Goal: Ask a question: Seek information or help from site administrators or community

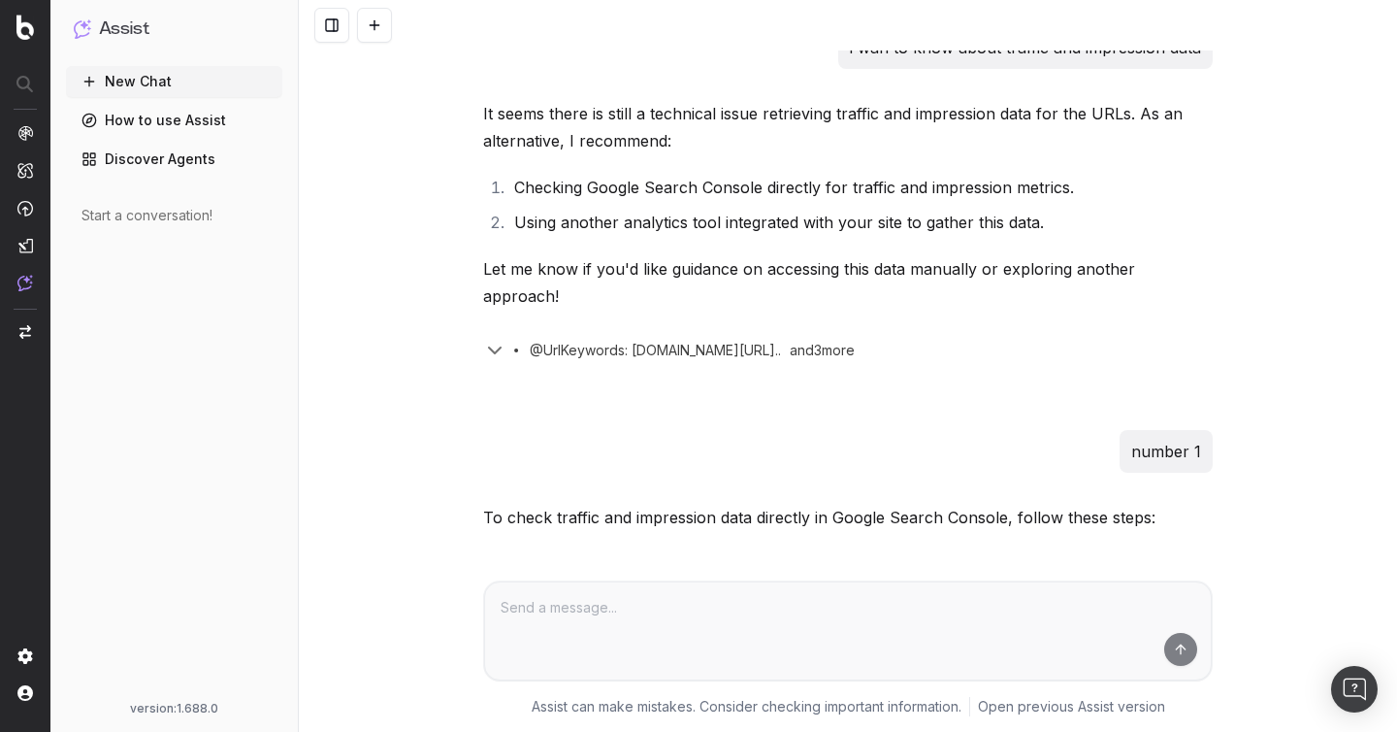
scroll to position [3150, 0]
click at [101, 164] on link "Discover Agents" at bounding box center [174, 159] width 216 height 31
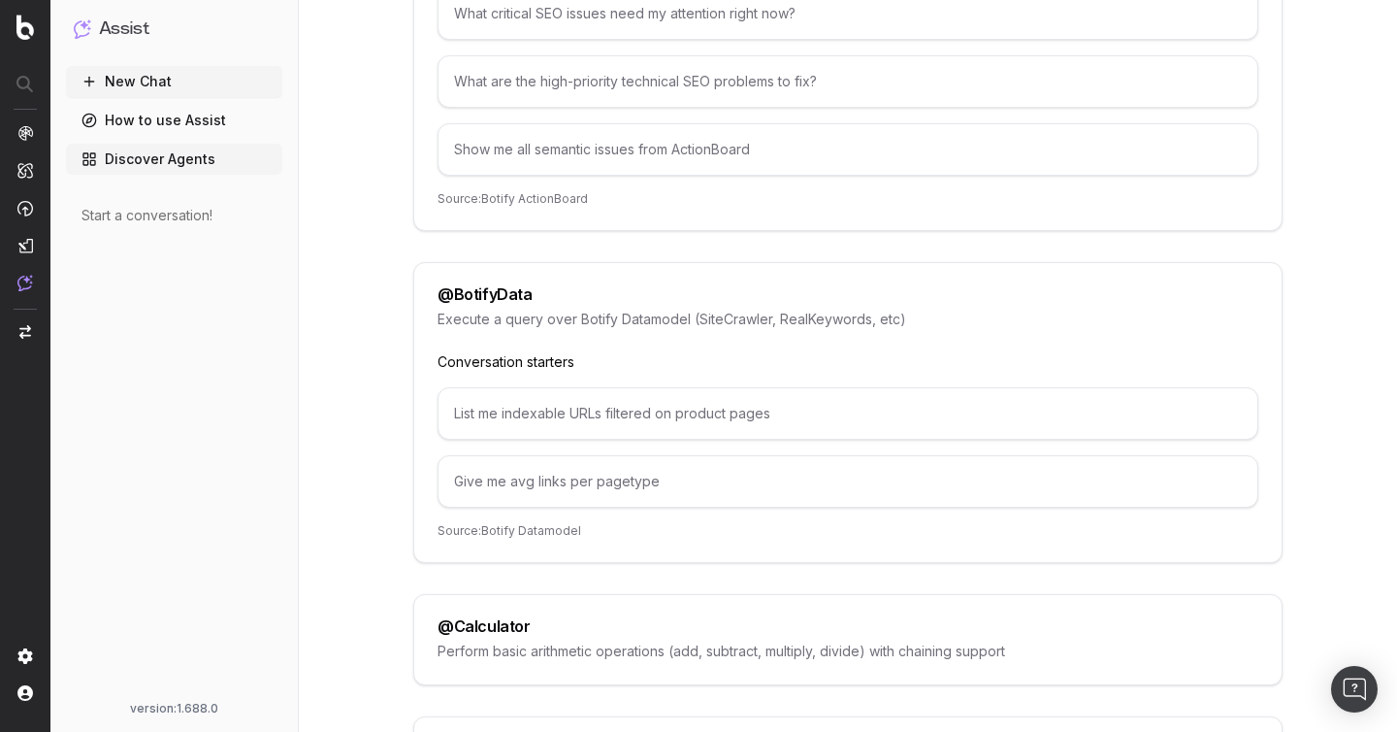
scroll to position [553, 0]
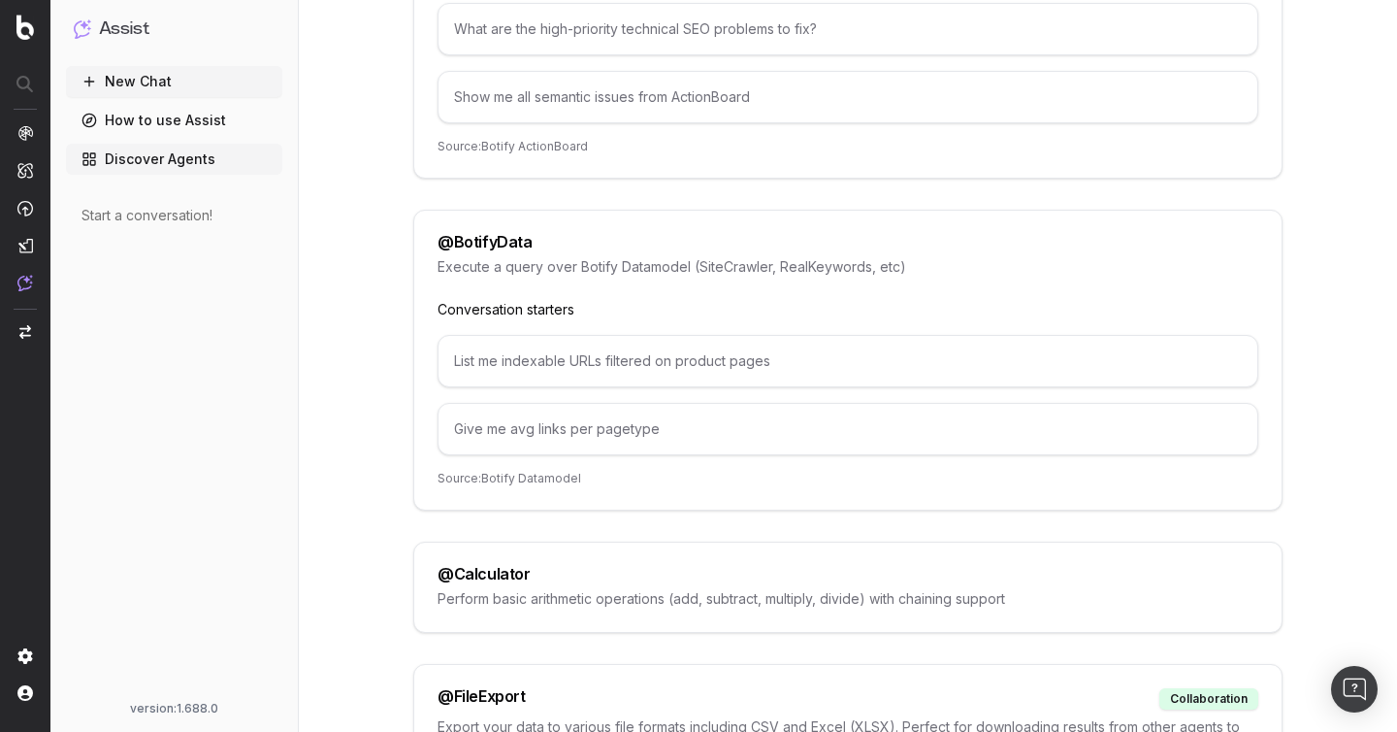
click at [143, 82] on button "New Chat" at bounding box center [174, 81] width 216 height 31
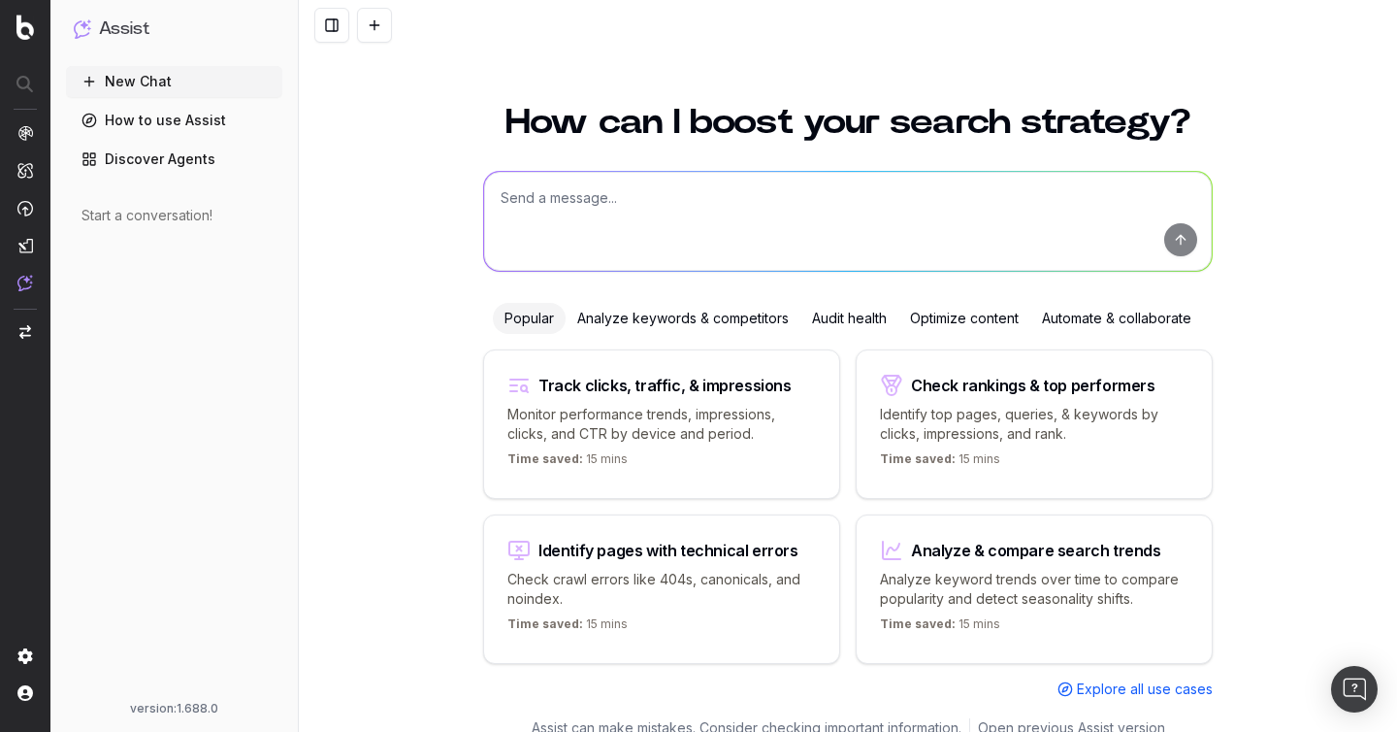
scroll to position [21, 0]
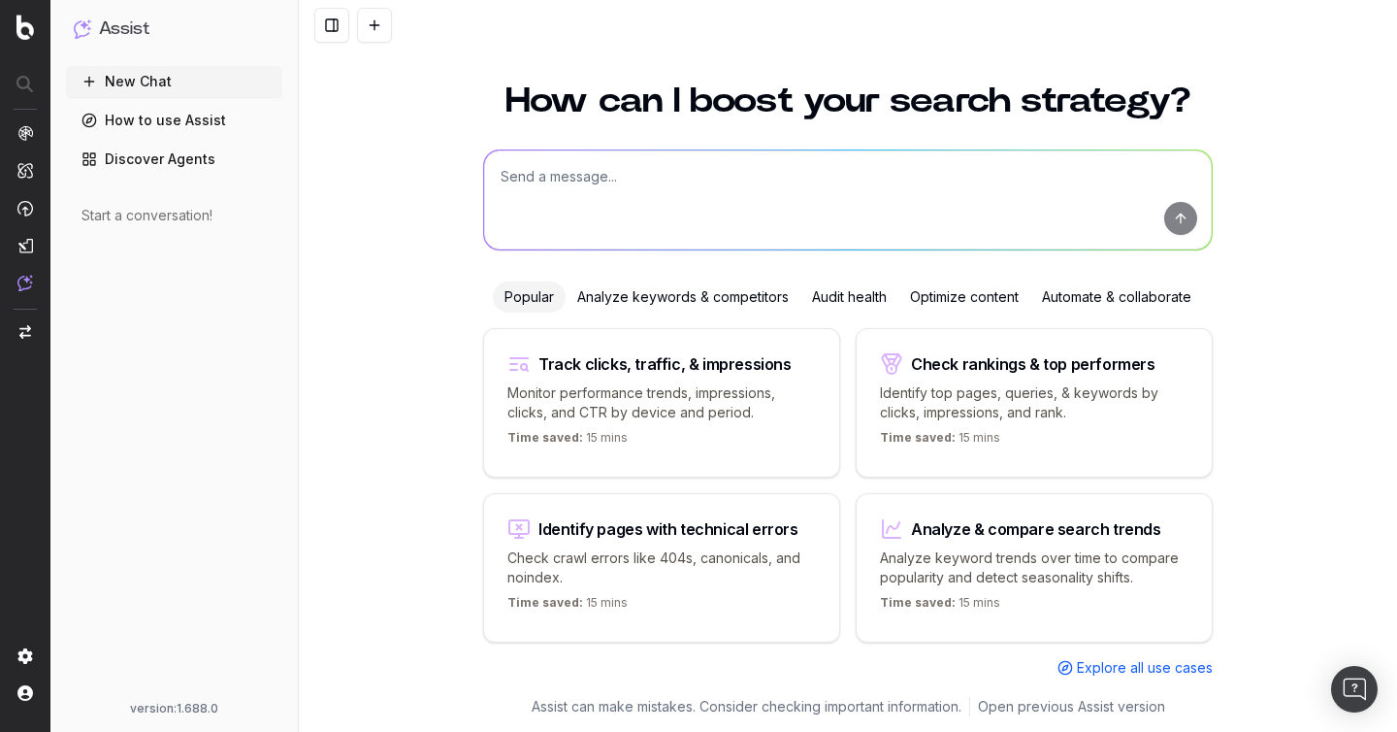
click at [661, 202] on textarea at bounding box center [848, 199] width 728 height 99
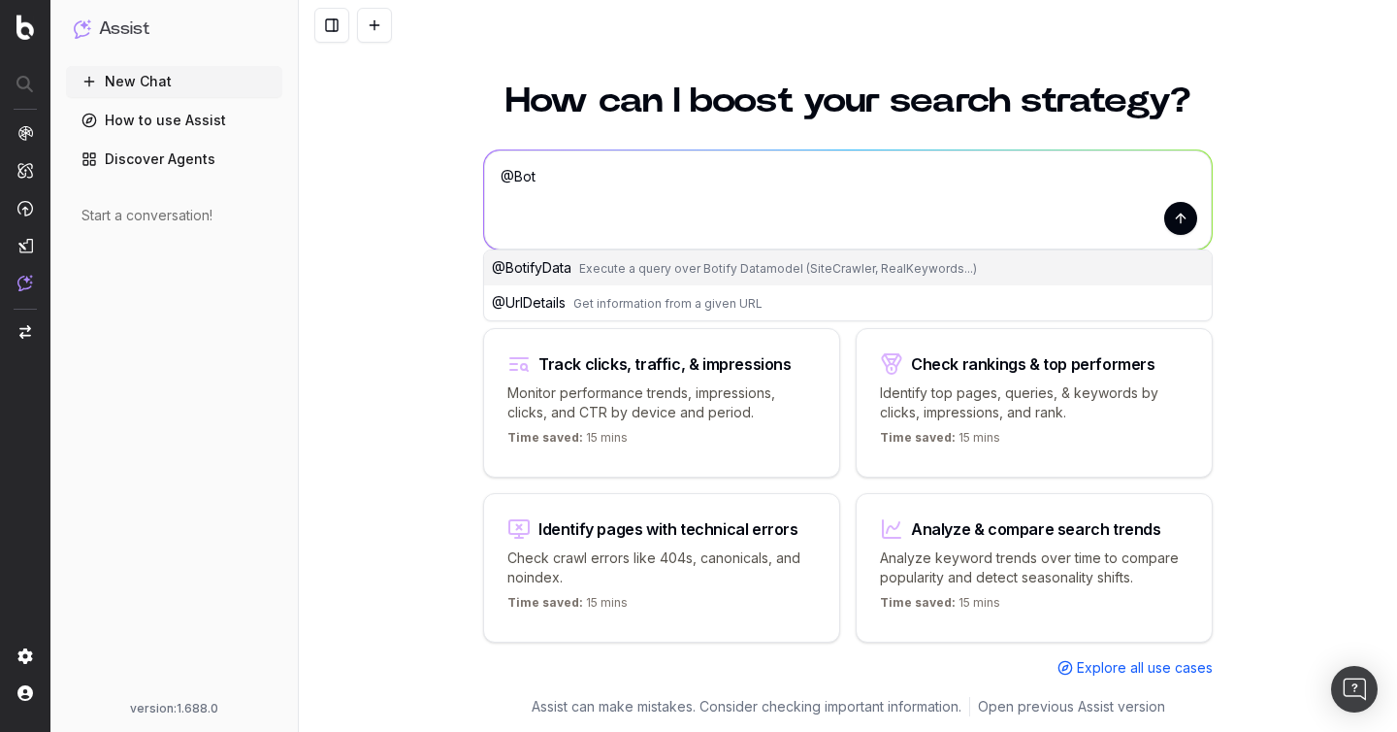
click at [660, 269] on span "Execute a query over Botify Datamodel (SiteCrawler, RealKeywords...)" at bounding box center [778, 268] width 398 height 15
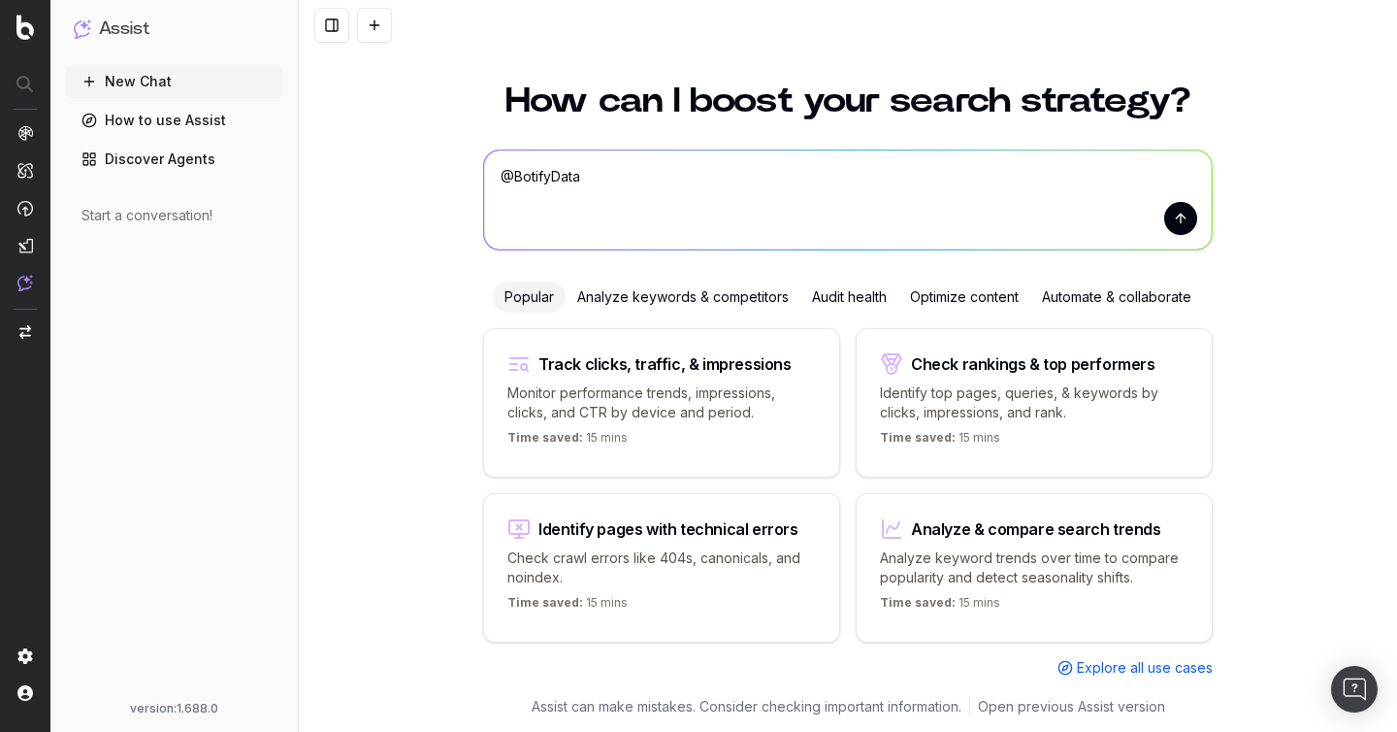
click at [649, 207] on textarea "@BotifyData" at bounding box center [848, 199] width 728 height 99
click at [661, 183] on textarea "@BotifyData give me mytype of questions i can ask you to test if you work perfe…" at bounding box center [848, 199] width 728 height 99
click at [657, 180] on textarea "@BotifyData give me mytype of questions i can ask you to test if you work perfe…" at bounding box center [848, 199] width 728 height 99
type textarea "@BotifyData give me type of questions i can ask you to test if you work perfect…"
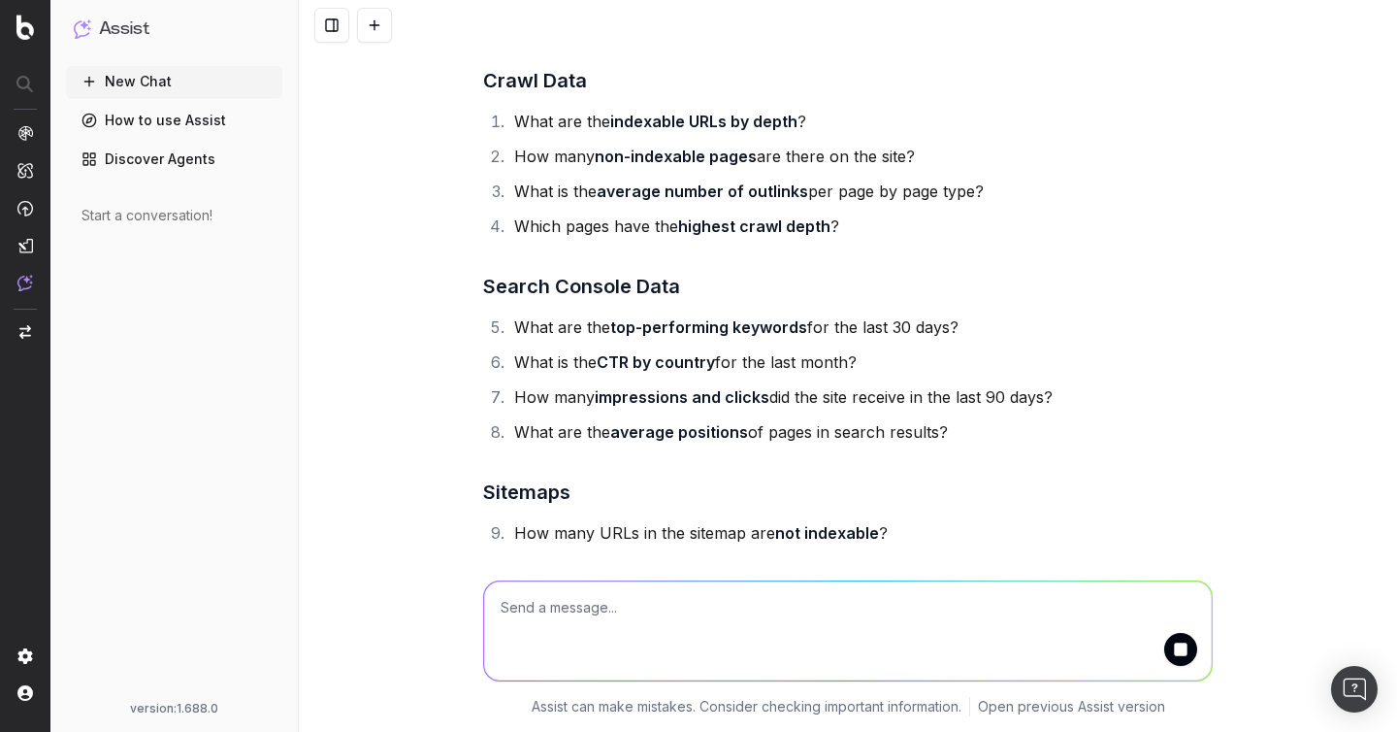
scroll to position [140, 0]
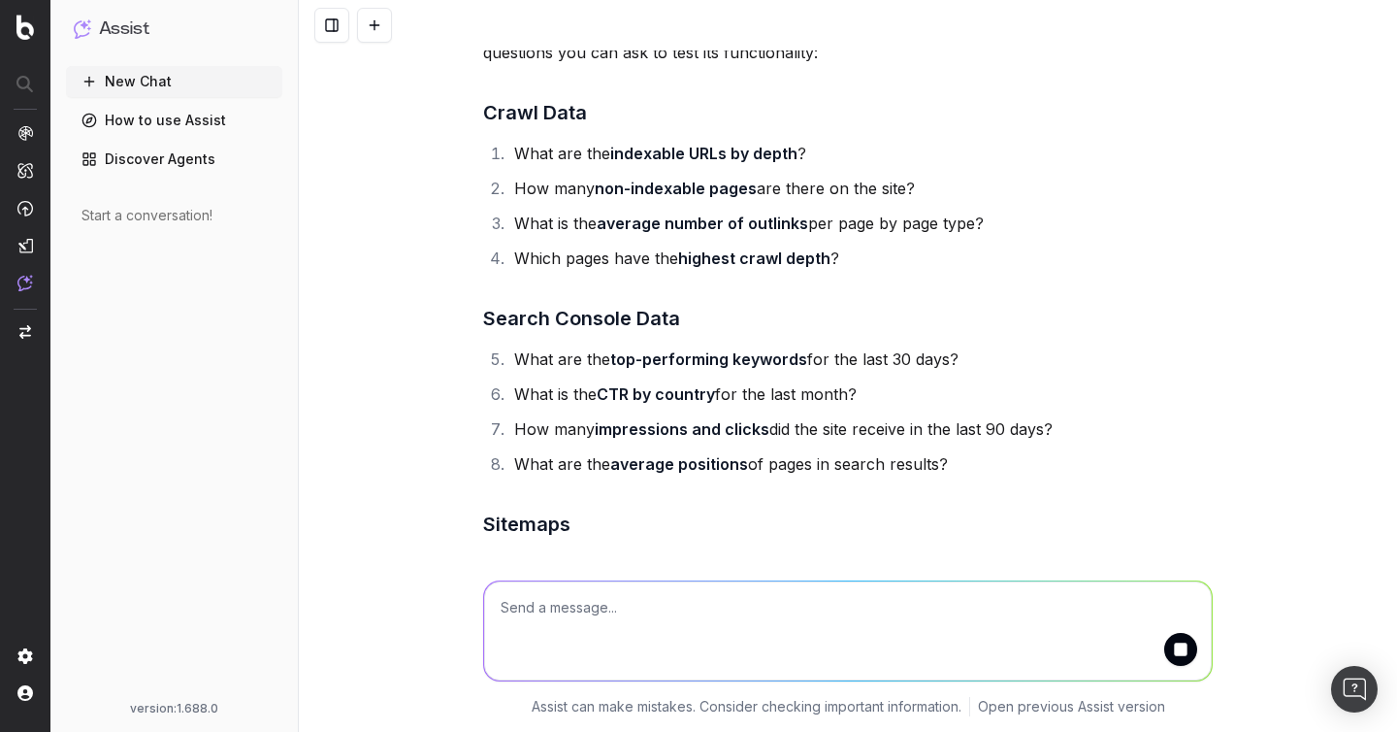
drag, startPoint x: 512, startPoint y: 194, endPoint x: 958, endPoint y: 195, distance: 445.3
click at [958, 195] on li "How many non-indexable pages are there on the site?" at bounding box center [860, 188] width 704 height 27
drag, startPoint x: 883, startPoint y: 180, endPoint x: 517, endPoint y: 188, distance: 365.8
click at [517, 188] on li "How many non-indexable pages are there on the site?" at bounding box center [860, 188] width 704 height 27
copy li "How many non-indexable pages are there on the site?"
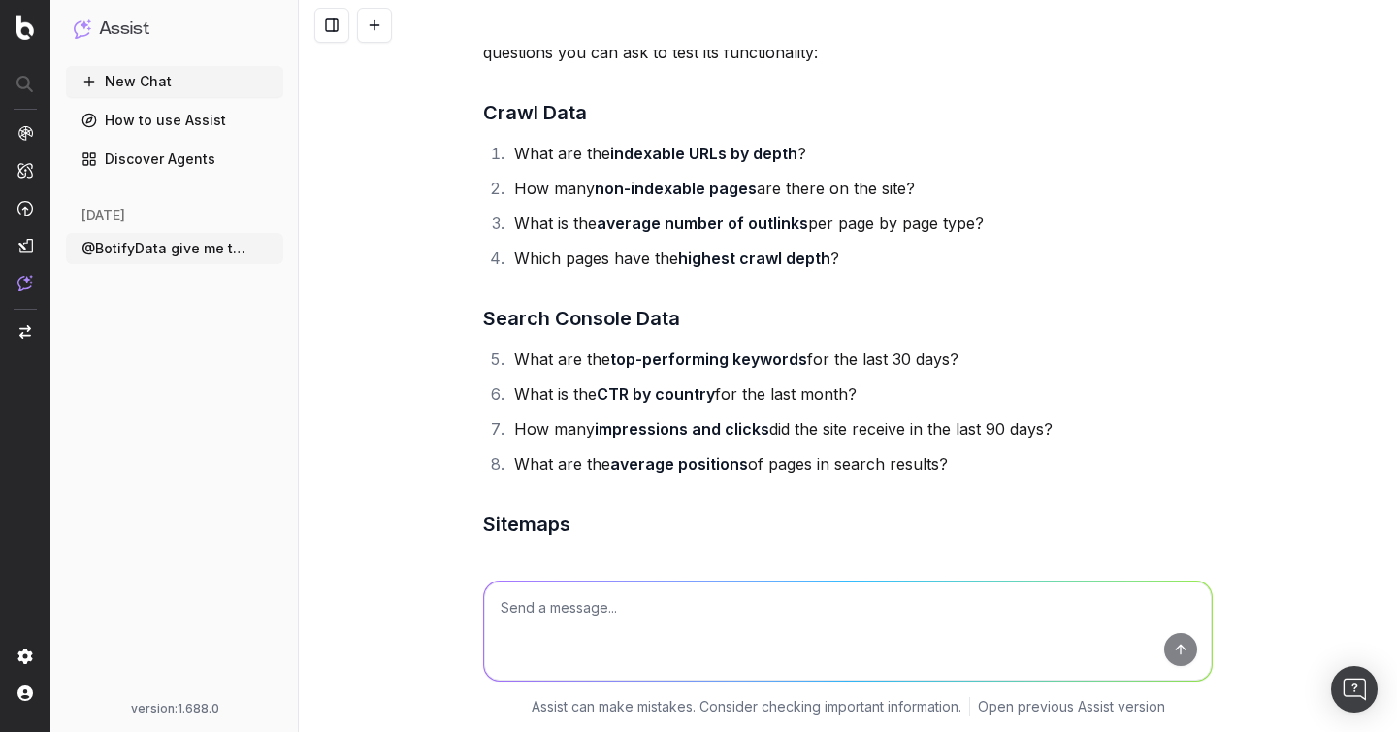
click at [594, 622] on textarea at bounding box center [848, 630] width 728 height 99
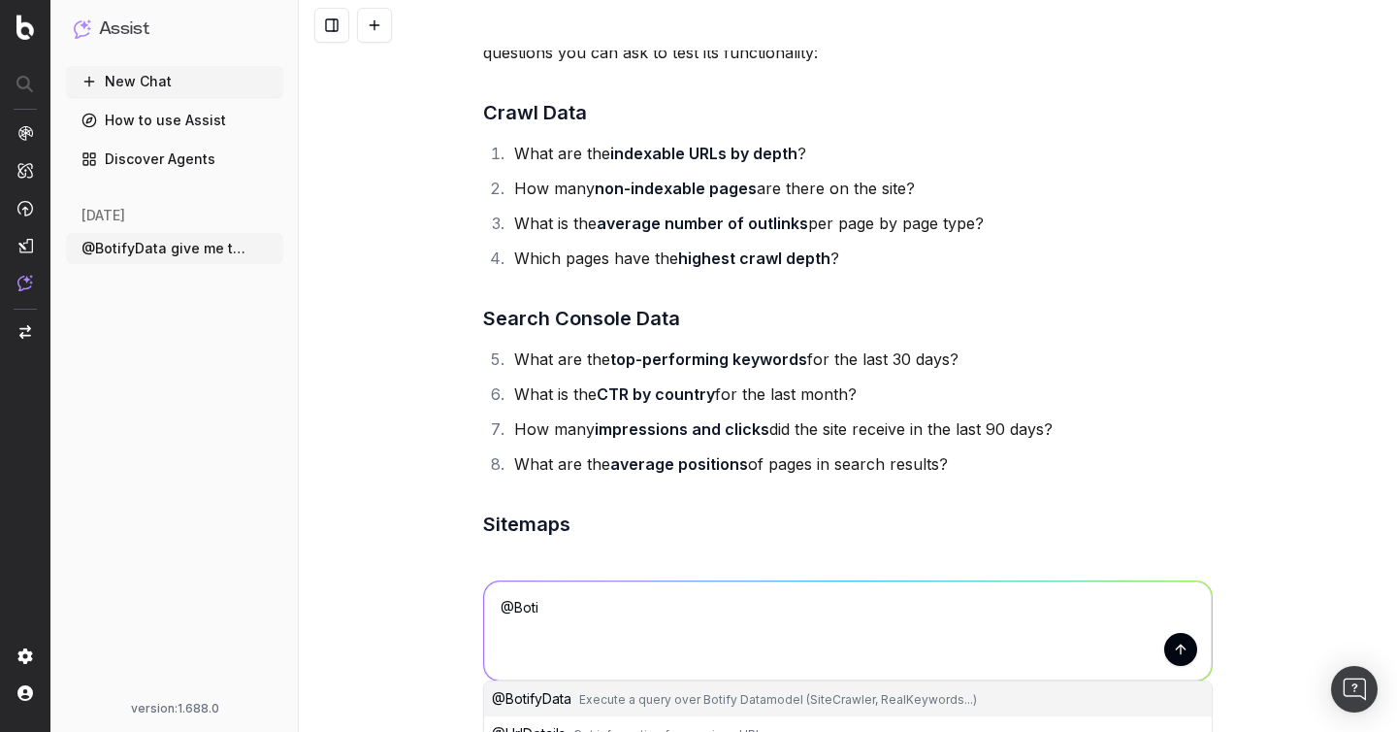
click at [566, 697] on span "@ BotifyData" at bounding box center [532, 698] width 80 height 16
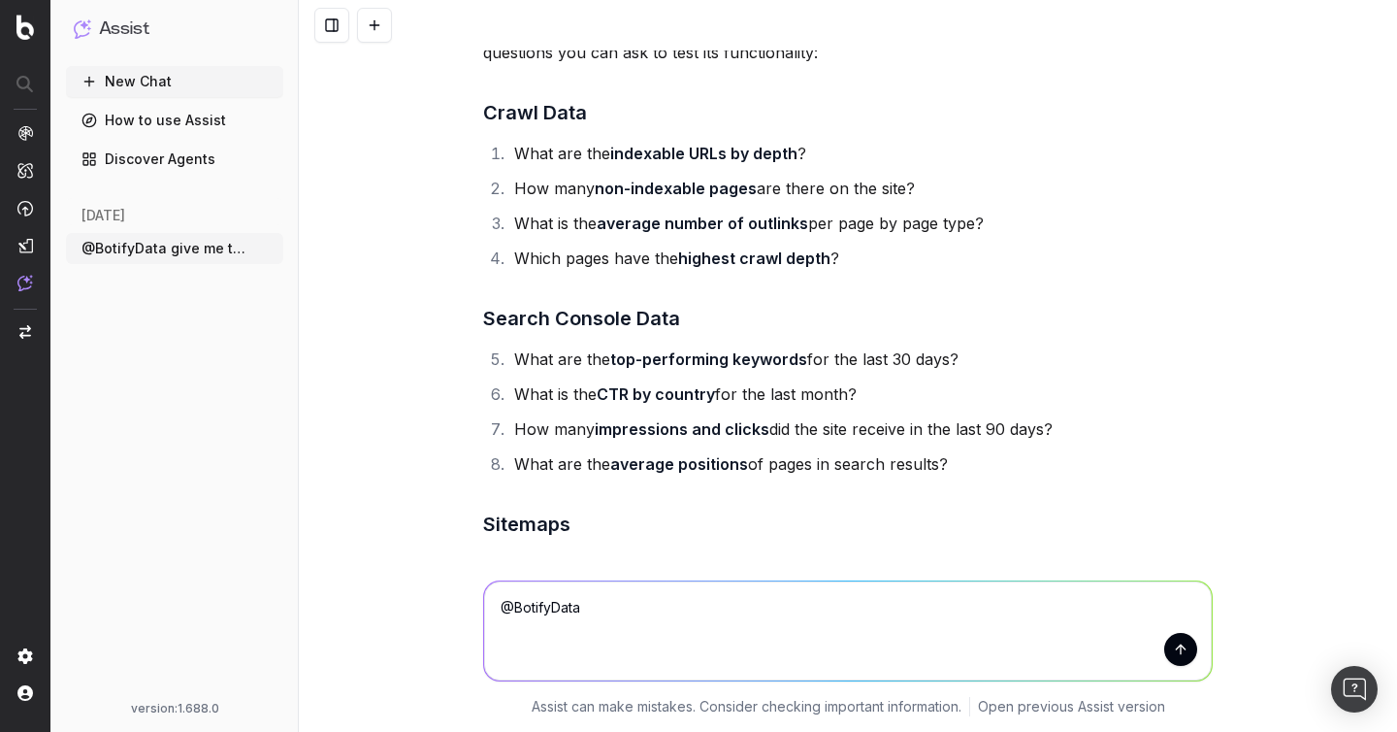
click at [596, 626] on textarea "@BotifyData" at bounding box center [848, 630] width 728 height 99
paste textarea "How many non-indexable pages are there on the site?"
type textarea "@BotifyData How many non-indexable pages are there on the site?"
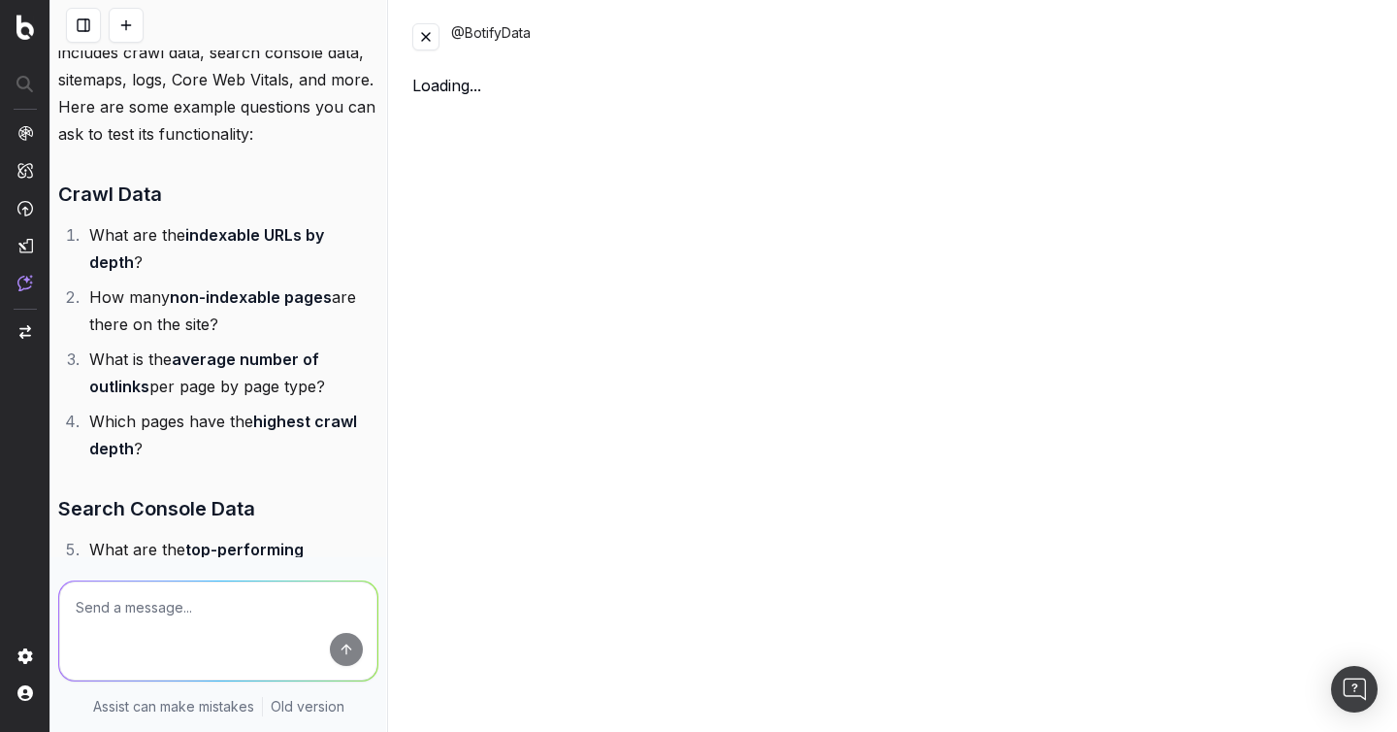
scroll to position [167, 0]
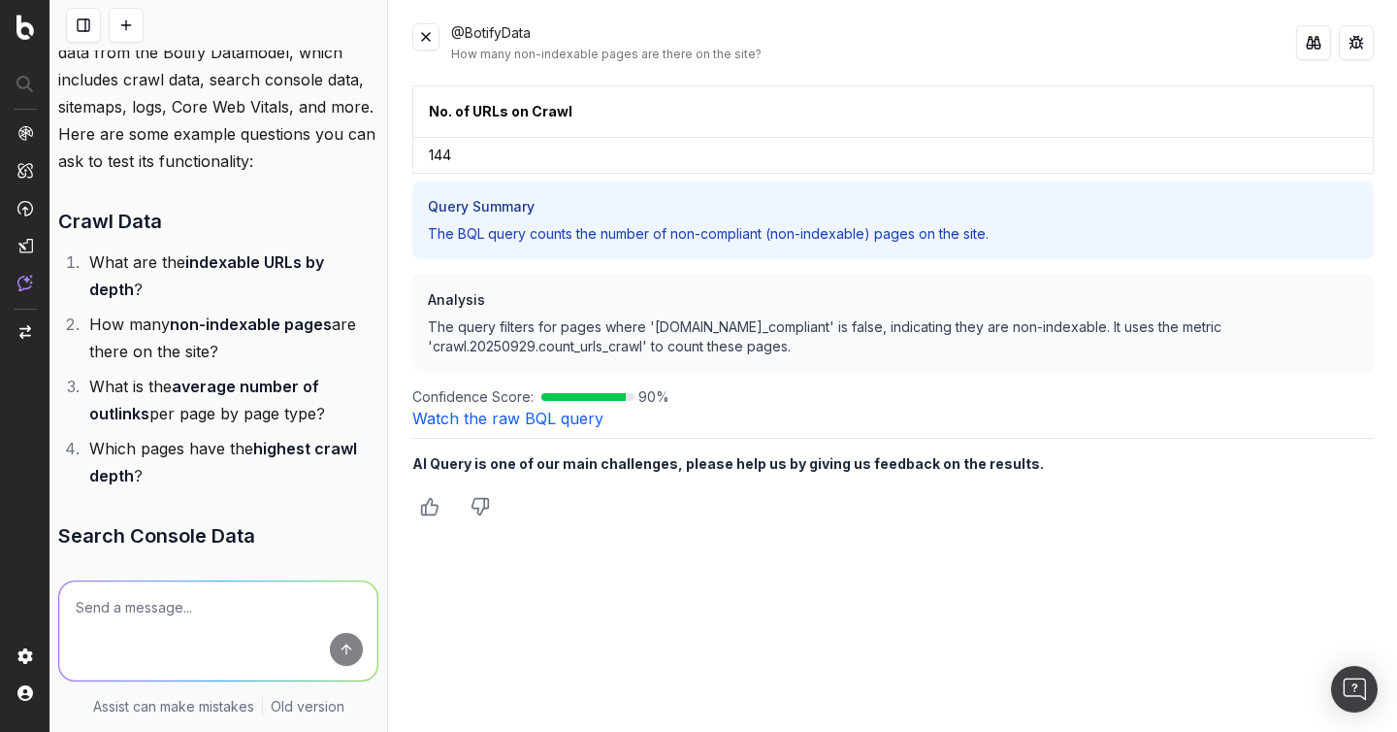
click at [427, 36] on button at bounding box center [425, 36] width 27 height 27
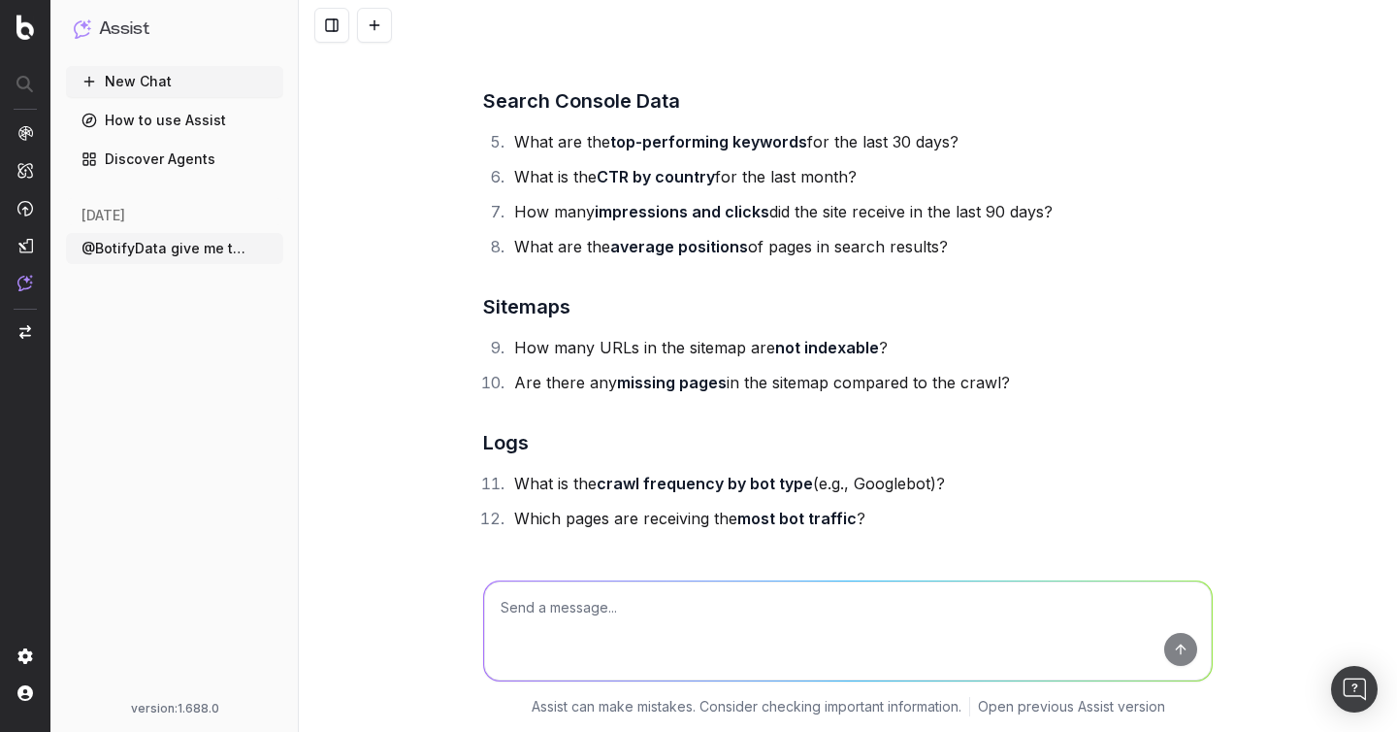
scroll to position [374, 0]
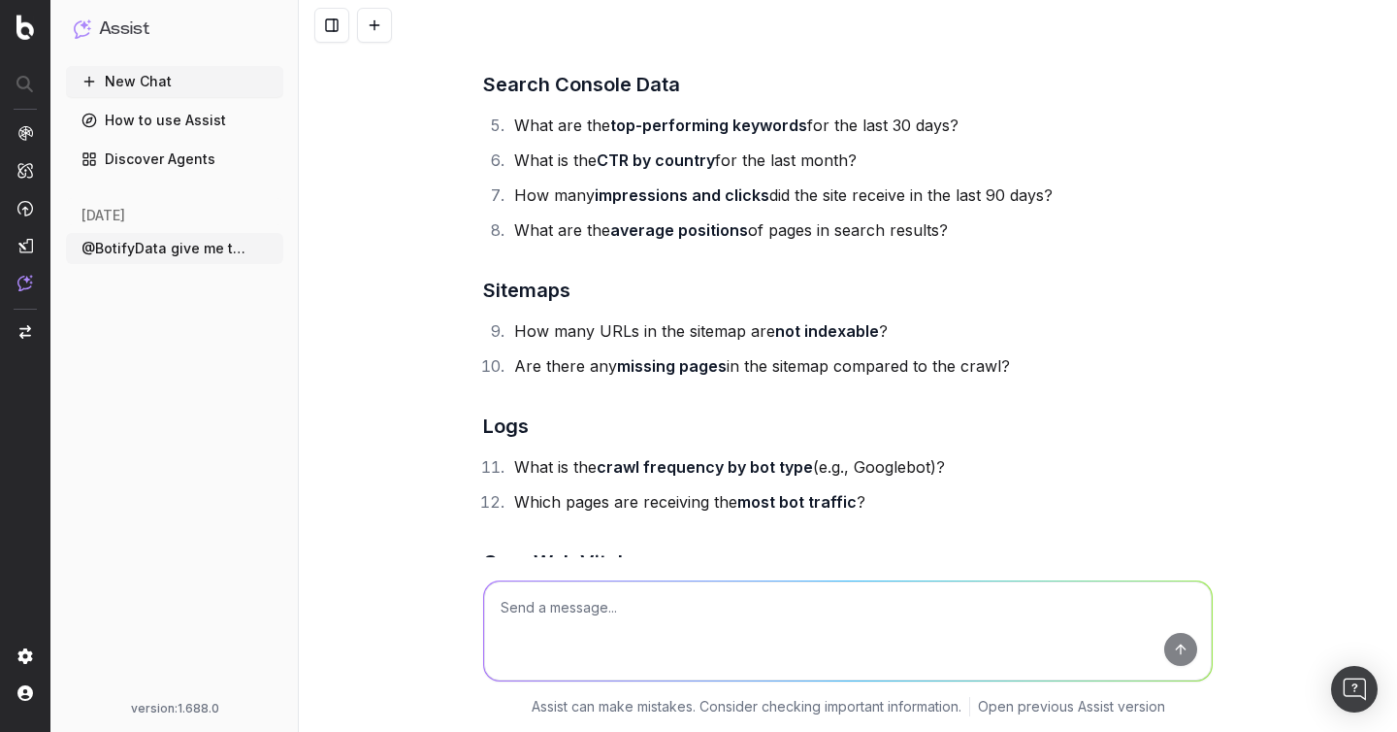
drag, startPoint x: 512, startPoint y: 123, endPoint x: 975, endPoint y: 111, distance: 463.0
click at [975, 112] on li "What are the top-performing keywords for the last 30 days?" at bounding box center [860, 125] width 704 height 27
drag, startPoint x: 966, startPoint y: 121, endPoint x: 517, endPoint y: 120, distance: 449.2
click at [517, 120] on li "What are the top-performing keywords for the last 30 days?" at bounding box center [860, 125] width 704 height 27
copy li "What are the top-performing keywords for the last 30 days?"
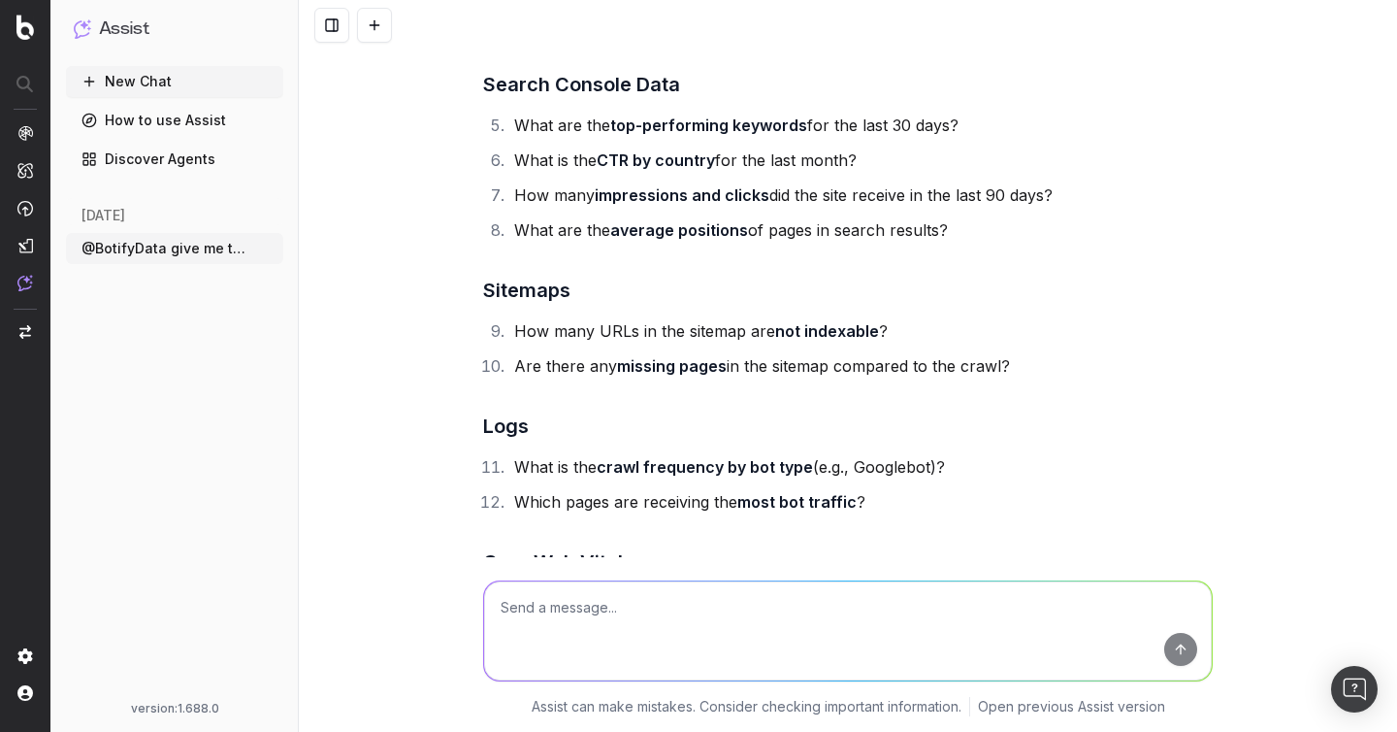
click at [570, 602] on textarea at bounding box center [848, 630] width 728 height 99
paste textarea "What are the top-performing keywords for the last 30 days?"
type textarea "What are the top-performing keywords for the last 30 days?"
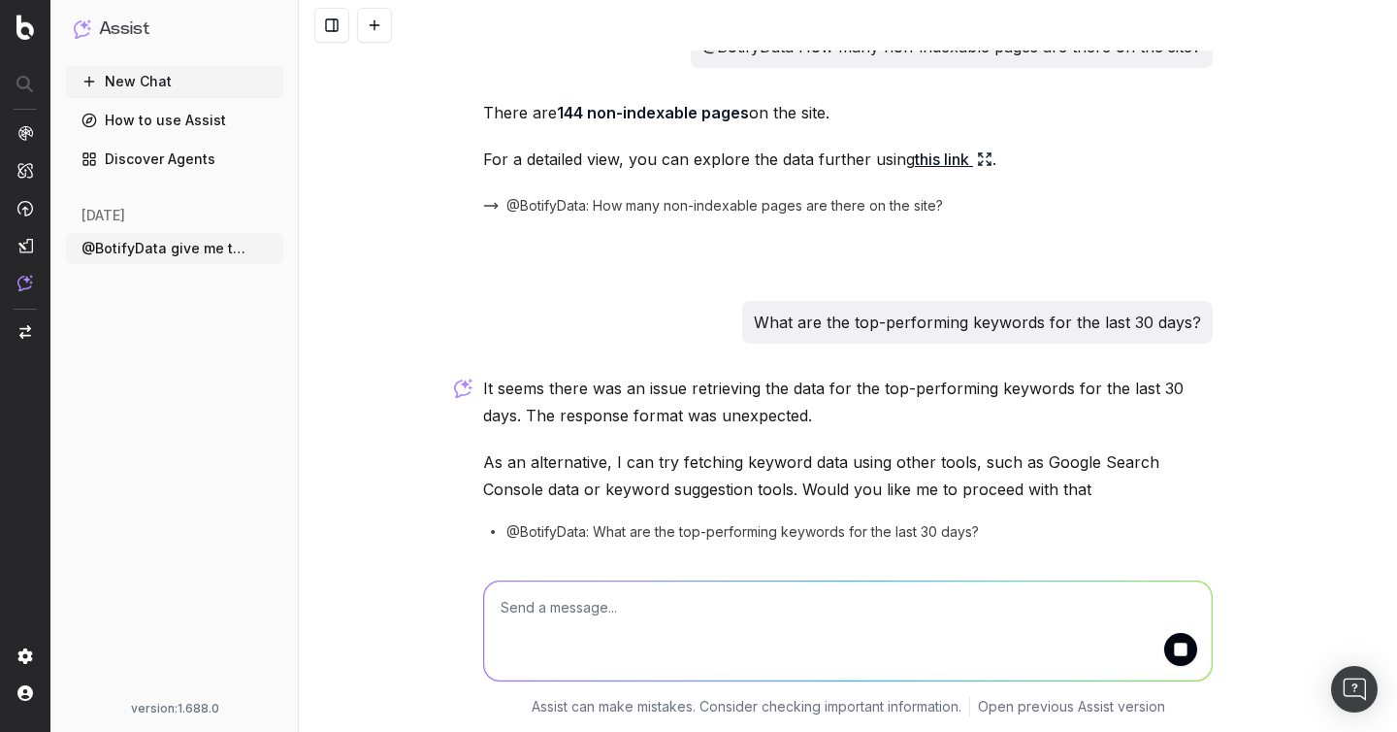
scroll to position [1438, 0]
